Goal: Information Seeking & Learning: Compare options

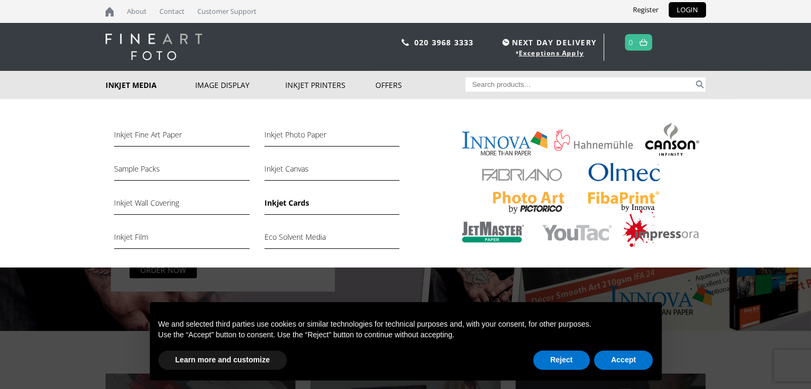
click at [278, 206] on link "Inkjet Cards" at bounding box center [331, 206] width 135 height 18
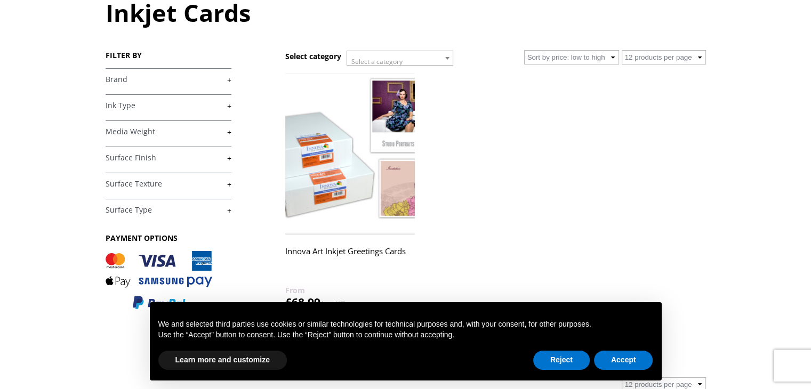
scroll to position [106, 0]
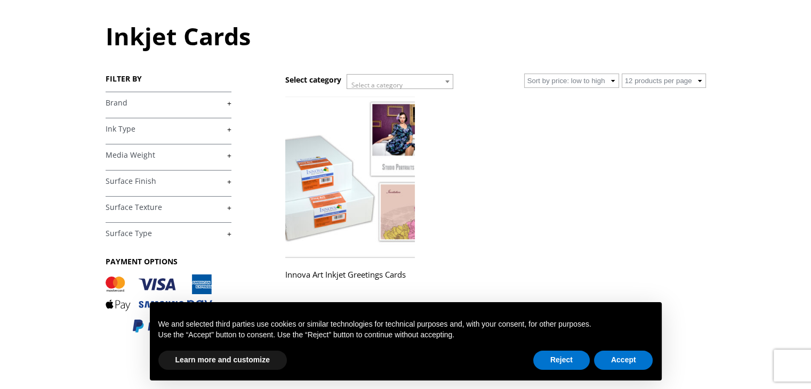
click at [196, 160] on link "+" at bounding box center [169, 155] width 126 height 10
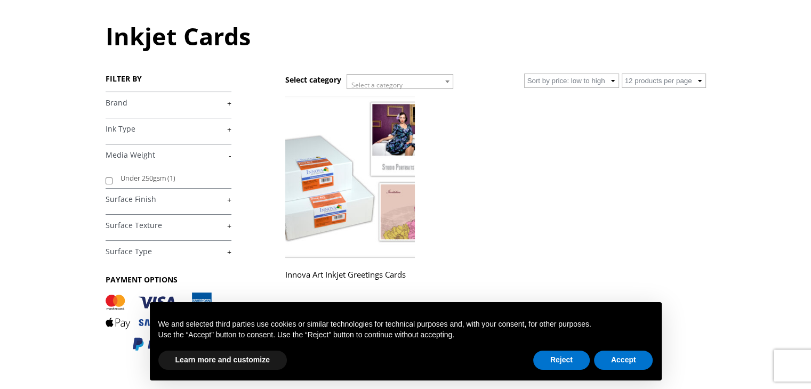
click at [196, 160] on link "-" at bounding box center [169, 155] width 126 height 10
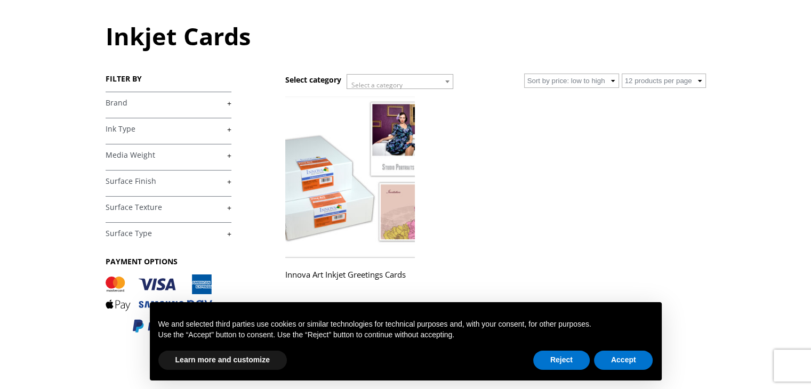
click at [200, 179] on link "+" at bounding box center [169, 181] width 126 height 10
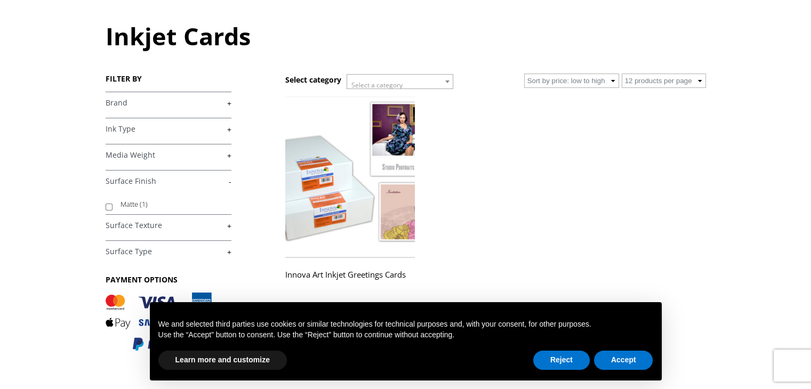
click at [200, 179] on link "-" at bounding box center [169, 181] width 126 height 10
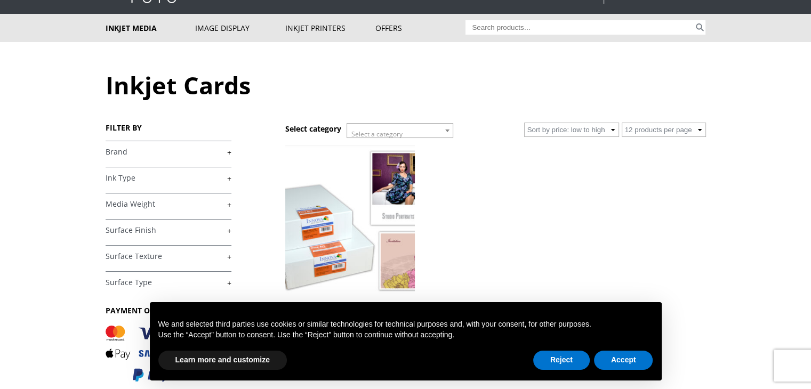
scroll to position [53, 0]
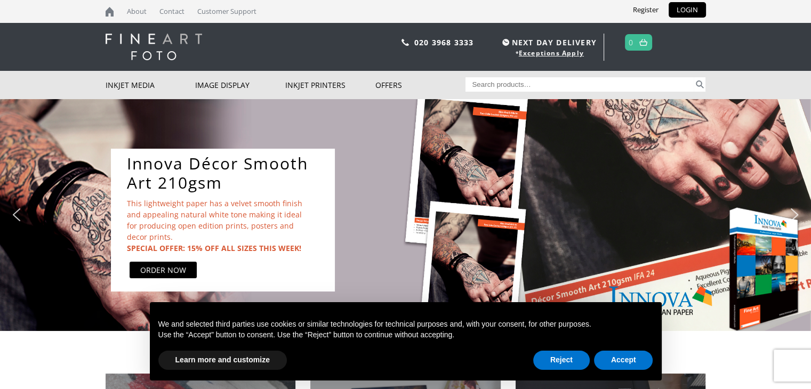
click at [548, 87] on input "Search for:" at bounding box center [579, 84] width 228 height 14
type input "12 point stock"
click at [694, 77] on button "Search" at bounding box center [700, 84] width 12 height 14
click at [698, 81] on button "Search" at bounding box center [700, 84] width 12 height 14
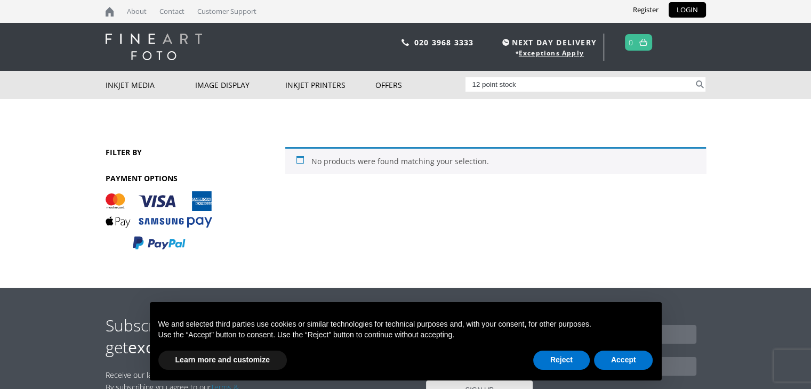
click at [520, 83] on input "12 point stock" at bounding box center [579, 84] width 228 height 14
type input "12 point"
click at [694, 77] on button "Search" at bounding box center [700, 84] width 12 height 14
click at [511, 87] on input "12 point" at bounding box center [579, 84] width 228 height 14
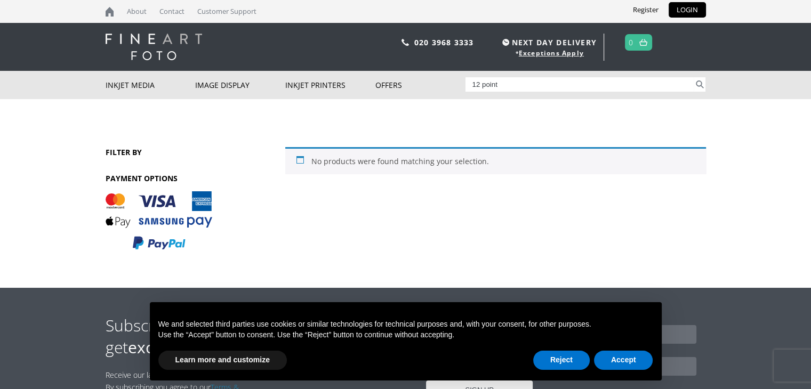
click at [511, 87] on input "12 point" at bounding box center [579, 84] width 228 height 14
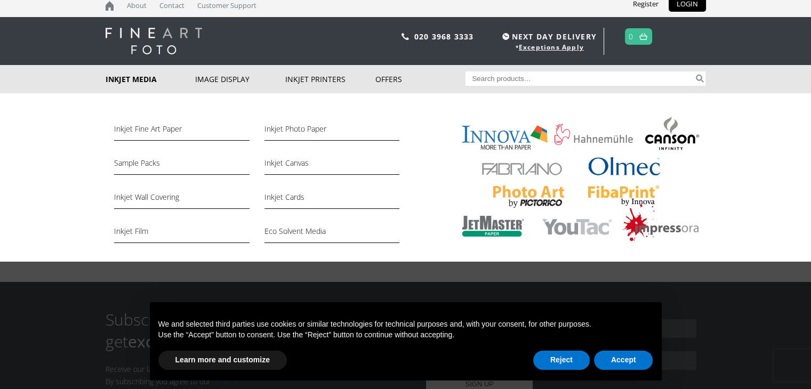
scroll to position [6, 0]
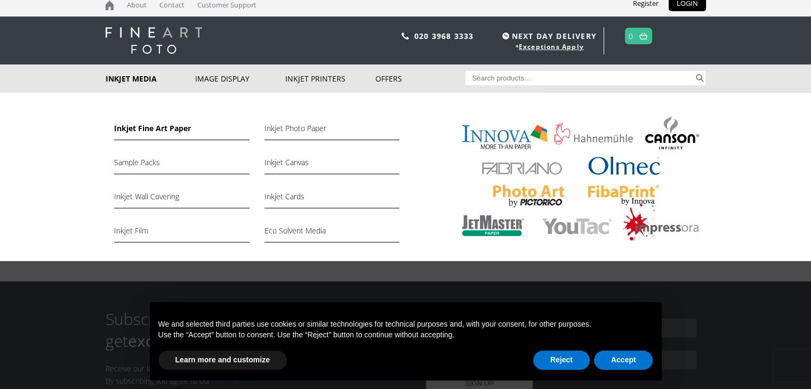
click at [177, 132] on link "Inkjet Fine Art Paper" at bounding box center [181, 131] width 135 height 18
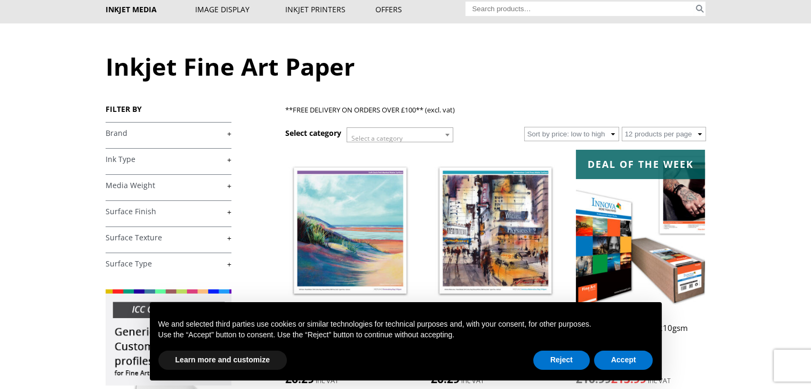
scroll to position [77, 0]
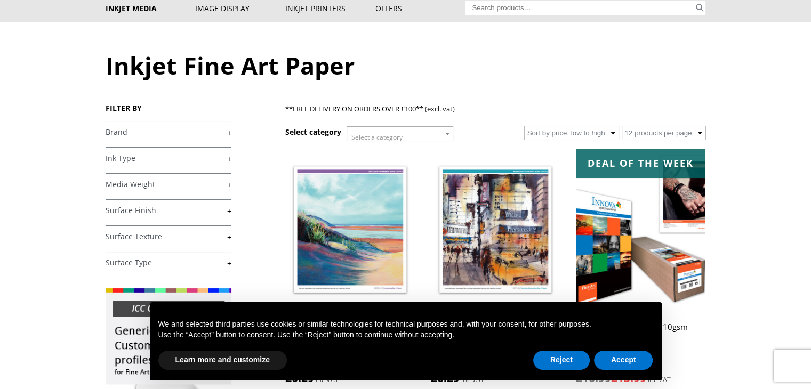
click at [216, 185] on link "+" at bounding box center [169, 185] width 126 height 10
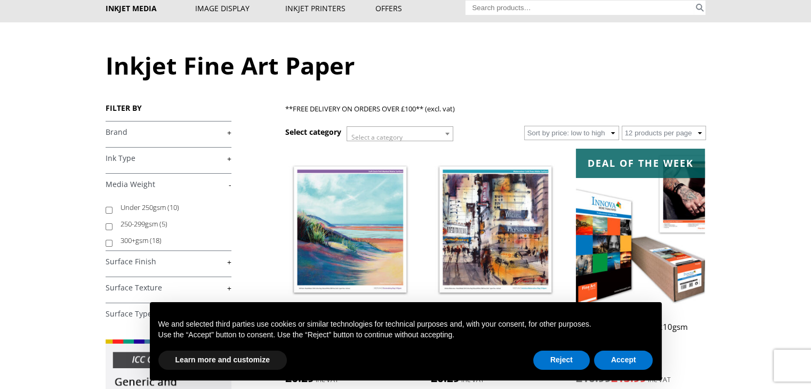
click at [149, 238] on label "300+gsm (18)" at bounding box center [170, 240] width 101 height 17
click at [113, 240] on input "300+gsm (18)" at bounding box center [109, 243] width 7 height 7
checkbox input "true"
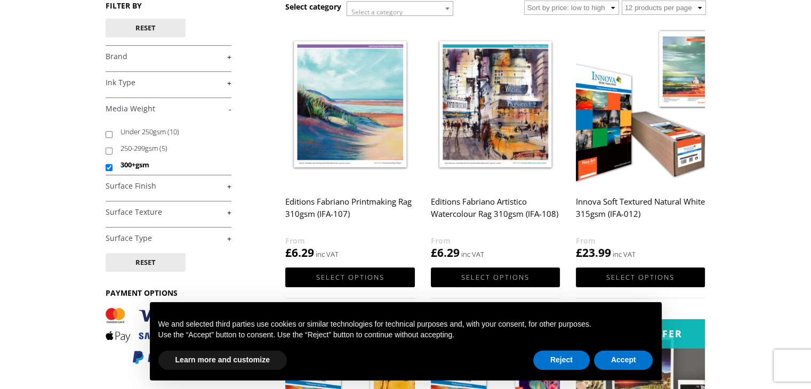
scroll to position [147, 0]
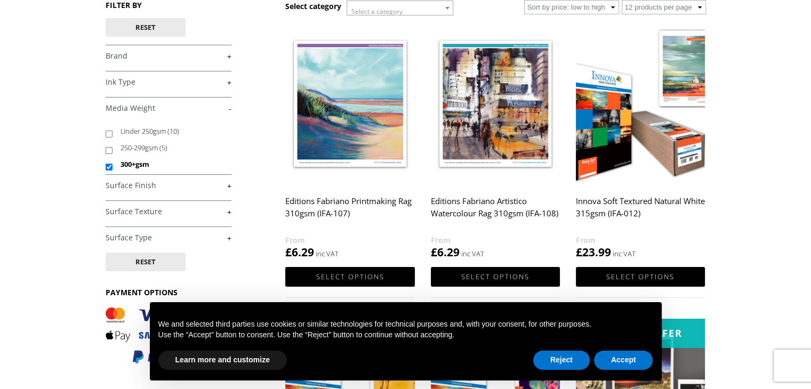
click at [211, 88] on h4 "Ink Type +" at bounding box center [169, 81] width 126 height 21
click at [225, 85] on link "+" at bounding box center [169, 82] width 126 height 10
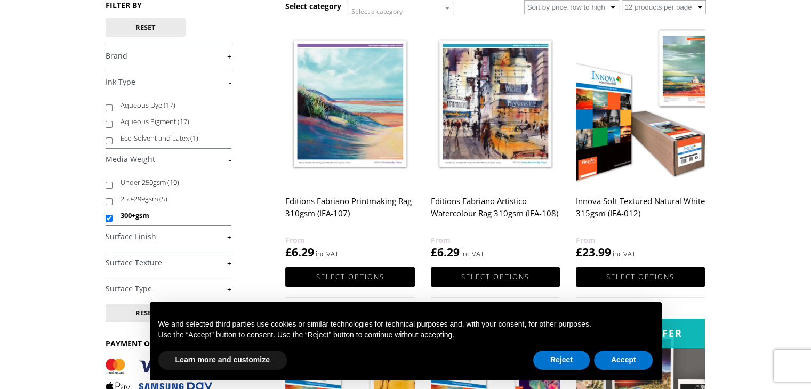
click at [225, 85] on link "-" at bounding box center [169, 82] width 126 height 10
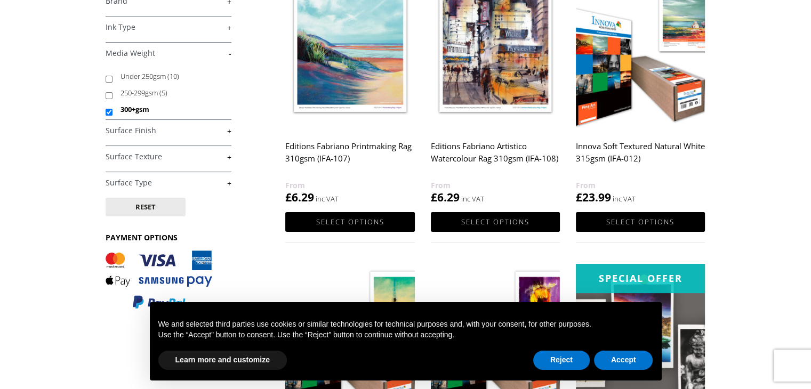
scroll to position [0, 0]
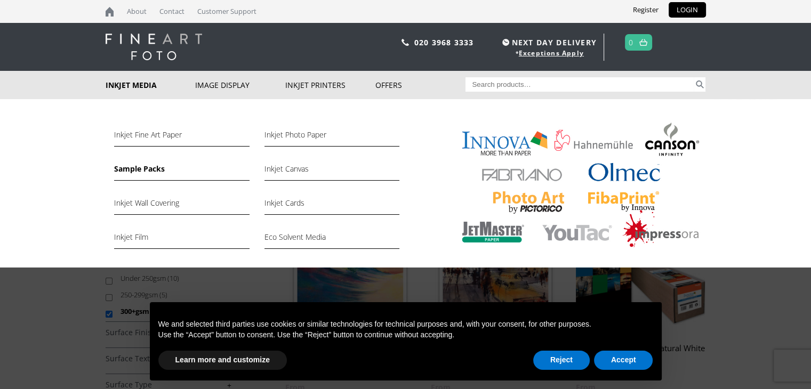
click at [128, 168] on link "Sample Packs" at bounding box center [181, 172] width 135 height 18
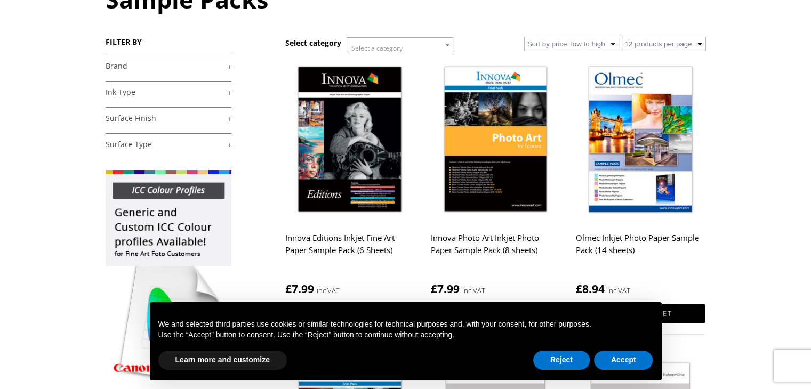
scroll to position [151, 0]
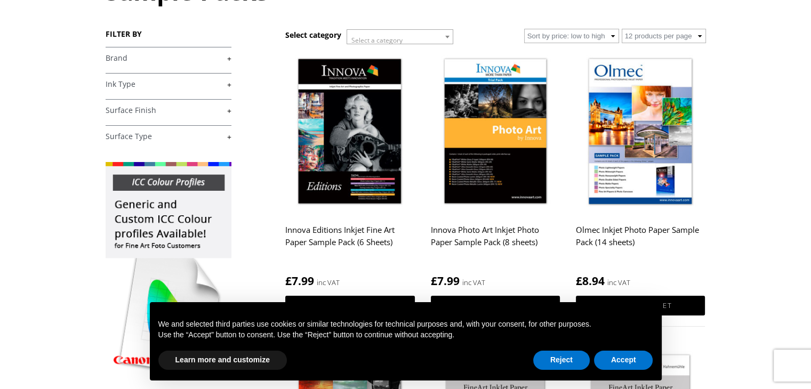
click at [471, 239] on h2 "Innova Photo Art Inkjet Photo Paper Sample Pack (8 sheets)" at bounding box center [495, 241] width 129 height 43
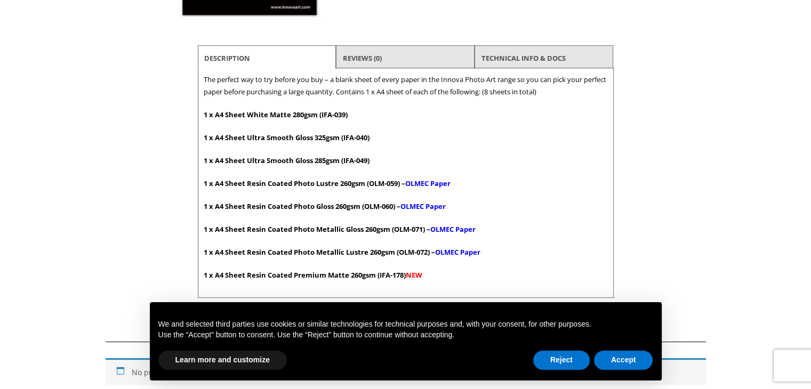
scroll to position [332, 0]
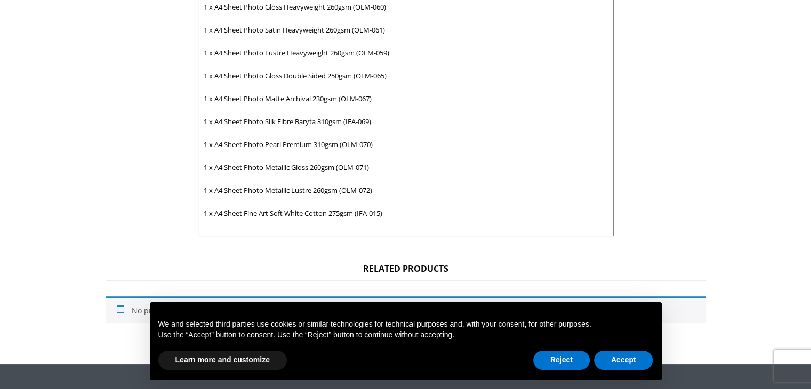
scroll to position [544, 0]
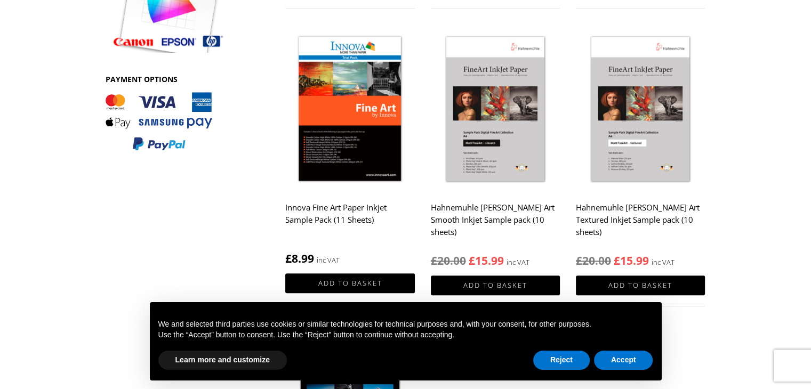
scroll to position [477, 0]
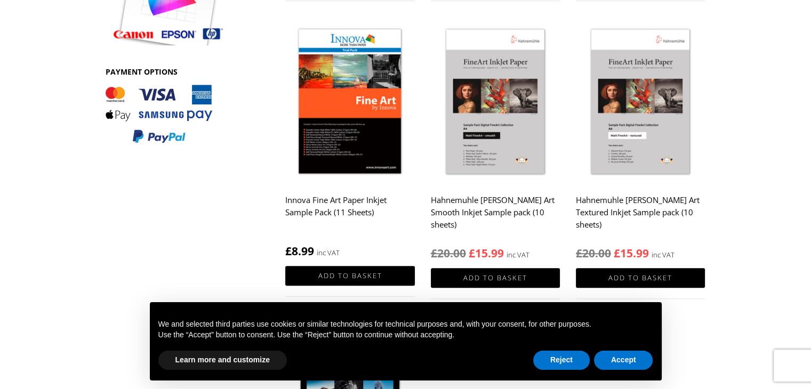
click at [368, 206] on h2 "Innova Fine Art Paper Inkjet Sample Pack (11 Sheets)" at bounding box center [349, 211] width 129 height 43
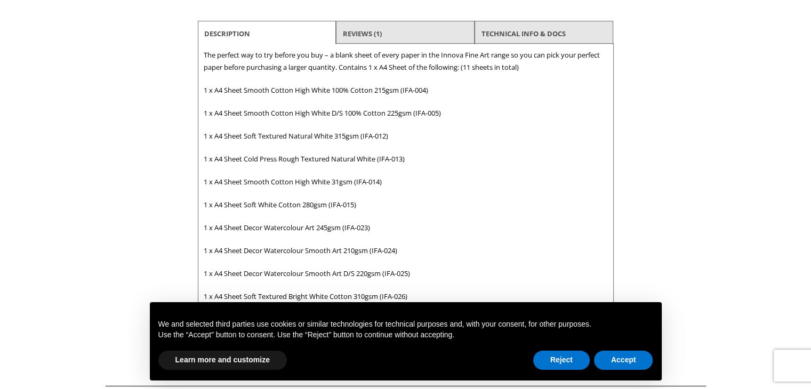
scroll to position [364, 0]
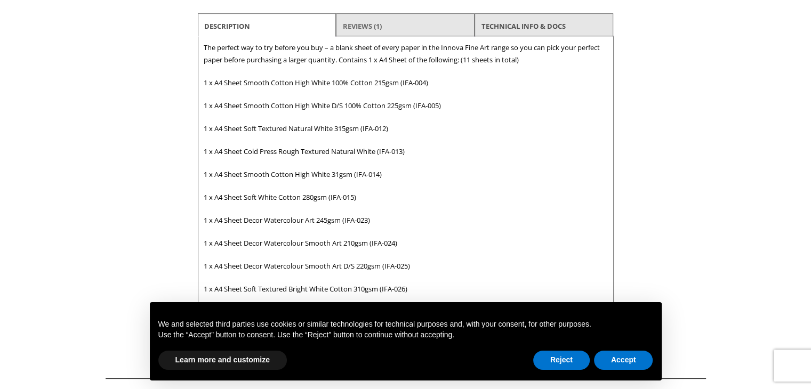
click at [378, 31] on link "Reviews (1)" at bounding box center [362, 26] width 39 height 19
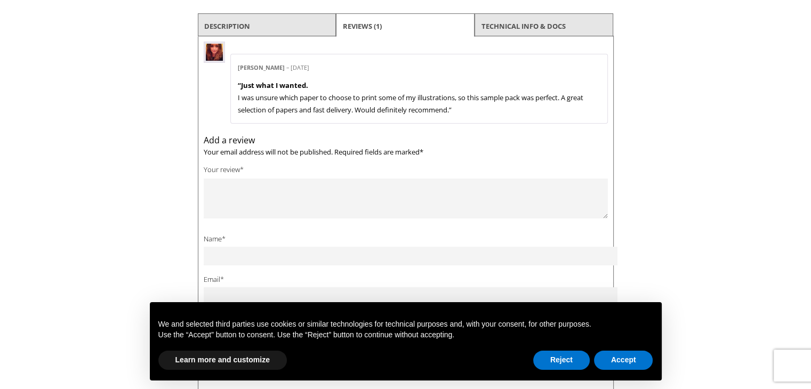
click at [259, 28] on li "Description" at bounding box center [267, 26] width 139 height 26
click at [277, 27] on li "Description" at bounding box center [267, 26] width 139 height 26
click at [228, 22] on link "Description" at bounding box center [227, 26] width 46 height 19
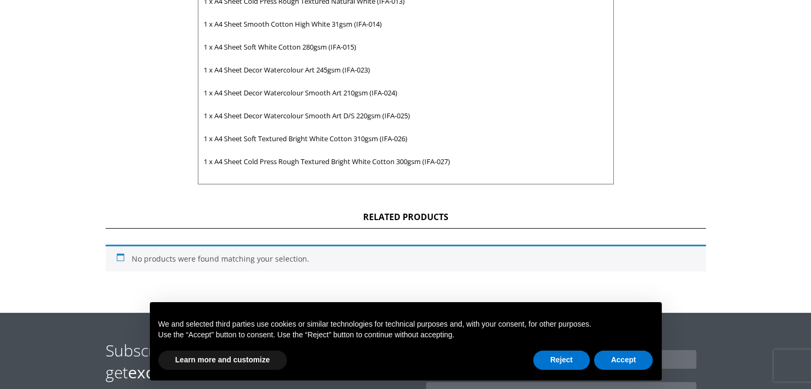
scroll to position [573, 0]
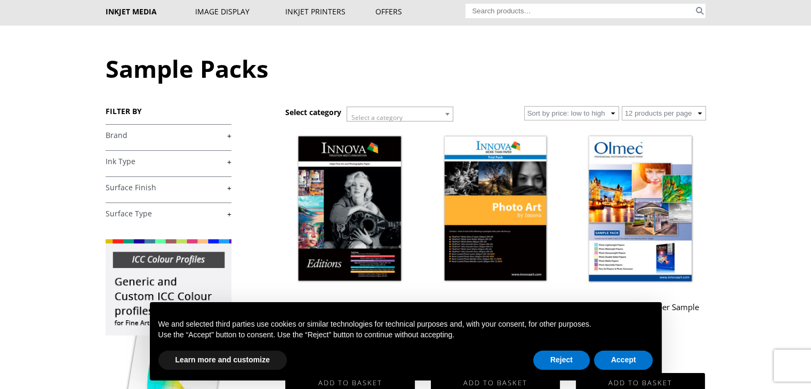
scroll to position [71, 0]
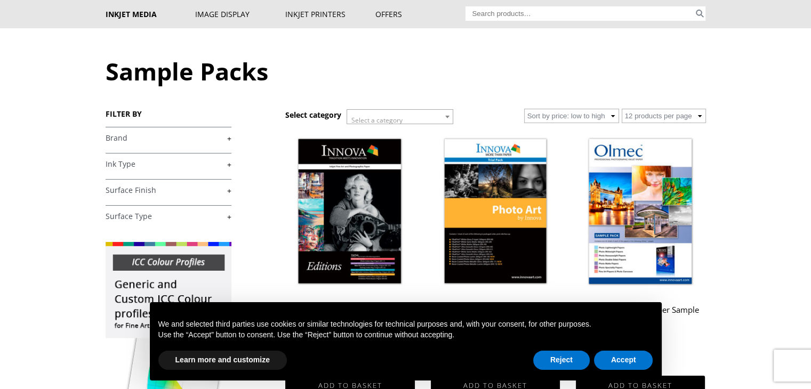
click at [341, 197] on img at bounding box center [349, 213] width 129 height 162
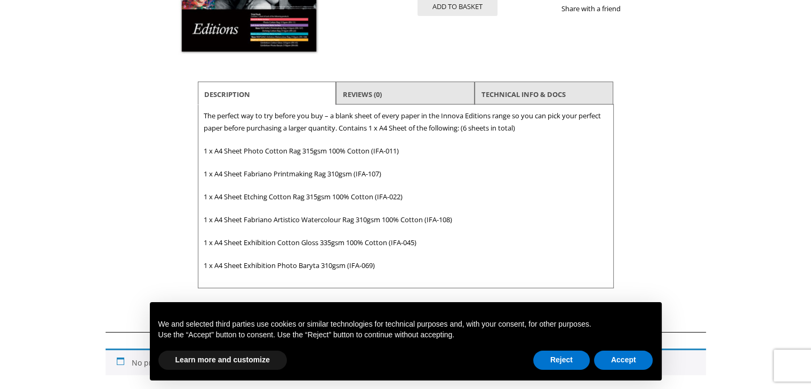
scroll to position [318, 0]
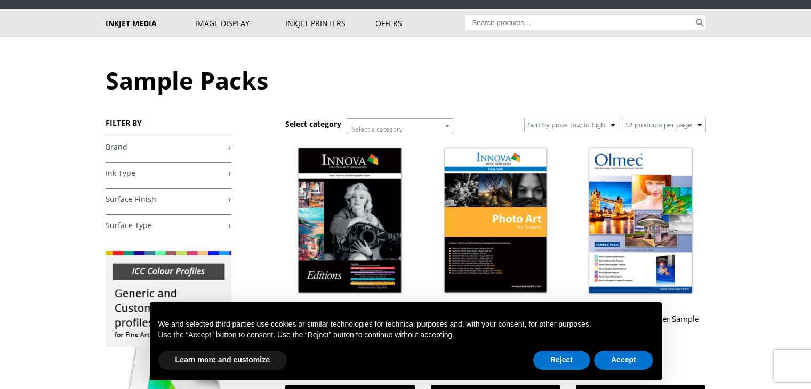
click at [523, 203] on img at bounding box center [495, 222] width 129 height 162
click at [503, 218] on img at bounding box center [495, 222] width 129 height 162
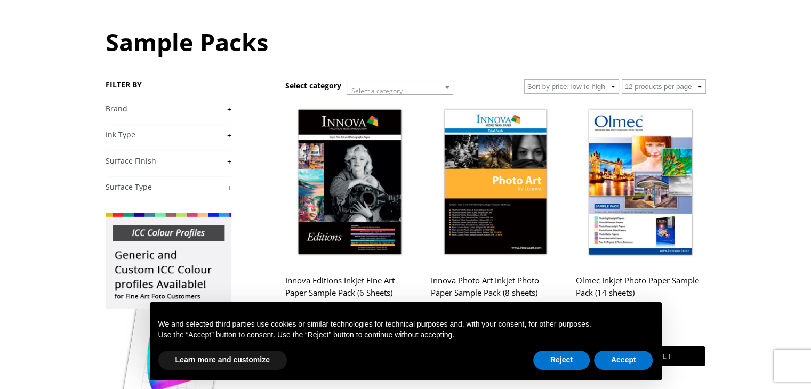
scroll to position [115, 0]
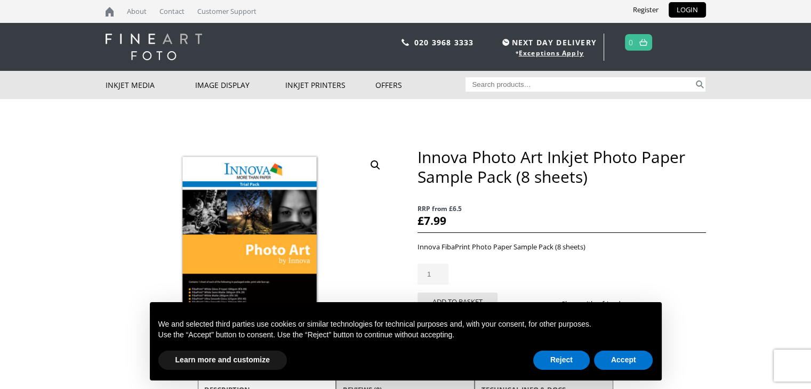
click at [164, 38] on img at bounding box center [154, 47] width 97 height 27
